Goal: Transaction & Acquisition: Register for event/course

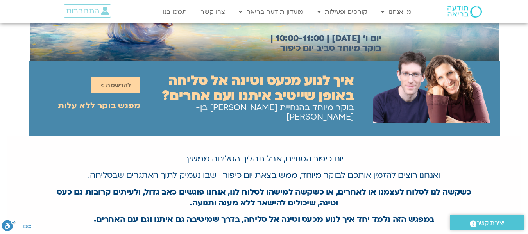
scroll to position [100, 0]
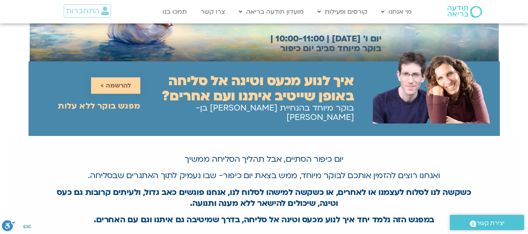
click at [120, 82] on span "להרשמה >" at bounding box center [115, 85] width 30 height 7
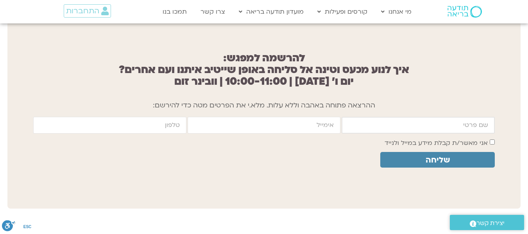
click at [372, 118] on input "firstname" at bounding box center [418, 125] width 153 height 17
type input "[PERSON_NAME] [PERSON_NAME]"
type input "[EMAIL_ADDRESS][DOMAIN_NAME]"
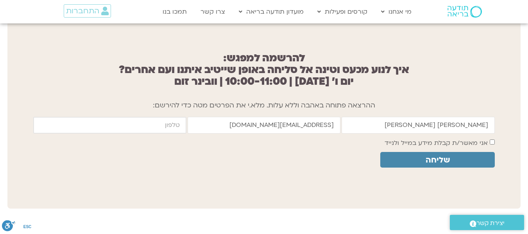
type input "0508689213"
click at [433, 139] on label "אני מאשר/ת קבלת מידע במייל ולנייד" at bounding box center [436, 143] width 103 height 9
click at [425, 156] on span "שליחה" at bounding box center [438, 160] width 96 height 9
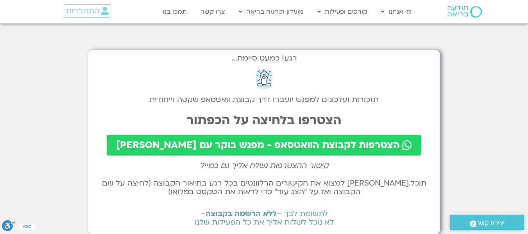
click at [263, 145] on span "הצטרפות לקבוצת הוואטסאפ - מפגש בוקר עם [PERSON_NAME]" at bounding box center [258, 145] width 284 height 11
